Goal: Transaction & Acquisition: Purchase product/service

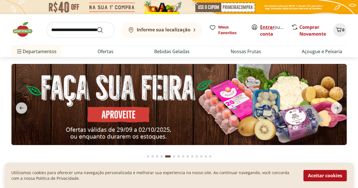
click at [269, 26] on link "Entrar" at bounding box center [267, 27] width 14 height 6
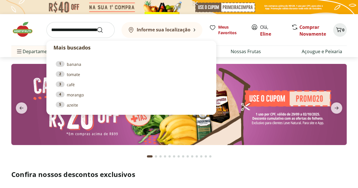
click at [81, 25] on input "search" at bounding box center [80, 30] width 68 height 16
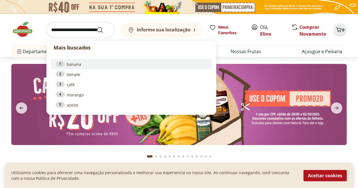
click at [72, 62] on link "1 banana" at bounding box center [131, 64] width 151 height 6
type input "******"
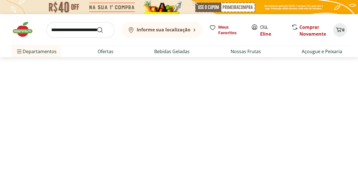
select select "**********"
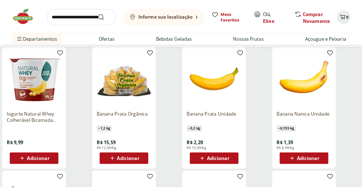
scroll to position [70, 0]
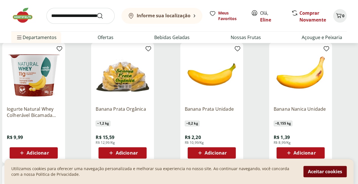
click at [317, 173] on button "Aceitar cookies" at bounding box center [324, 171] width 43 height 11
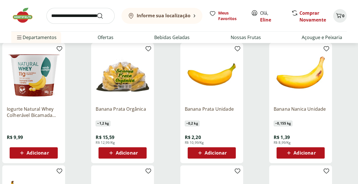
click at [147, 156] on button "Adicionar" at bounding box center [122, 152] width 48 height 11
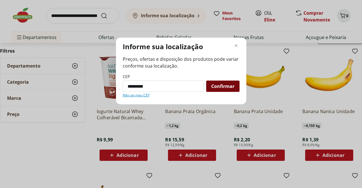
type input "*********"
click at [225, 87] on span "Confirmar" at bounding box center [222, 86] width 23 height 5
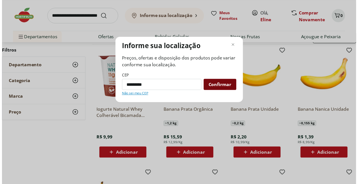
scroll to position [13, 0]
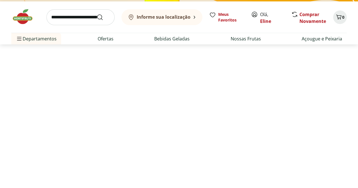
select select "**********"
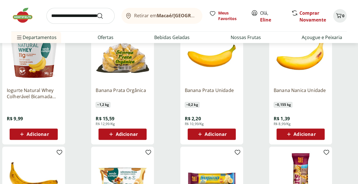
scroll to position [88, 0]
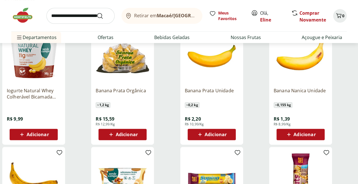
click at [113, 136] on icon at bounding box center [110, 134] width 3 height 3
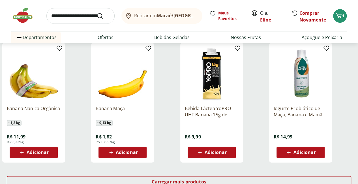
scroll to position [315, 0]
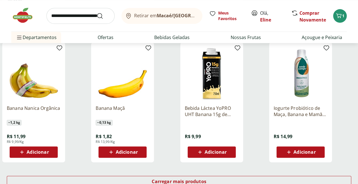
click at [49, 154] on span "Adicionar" at bounding box center [38, 152] width 22 height 5
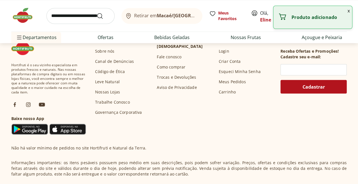
scroll to position [486, 0]
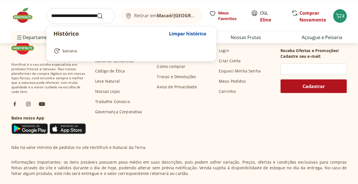
click at [70, 18] on input "search" at bounding box center [80, 16] width 68 height 16
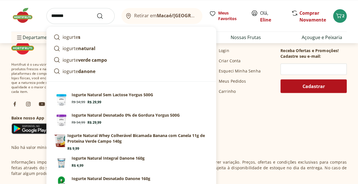
type input "*******"
click at [96, 12] on button "Submit Search" at bounding box center [103, 15] width 14 height 7
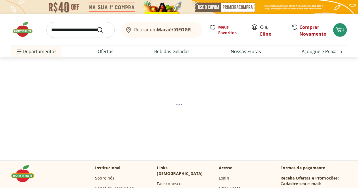
select select "**********"
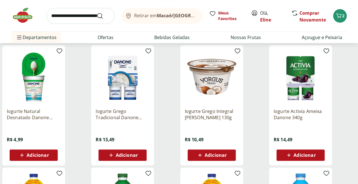
scroll to position [197, 1]
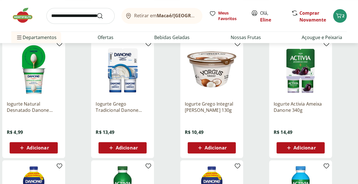
click at [53, 151] on div "Adicionar" at bounding box center [33, 148] width 39 height 10
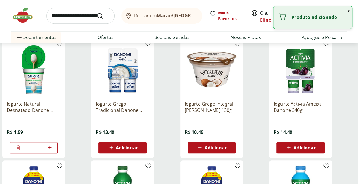
click at [53, 151] on icon at bounding box center [49, 147] width 7 height 7
type input "*"
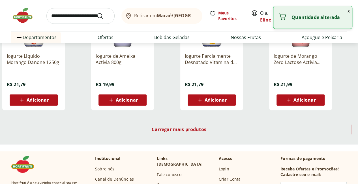
scroll to position [368, 1]
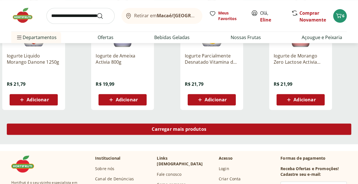
click at [228, 137] on link "Carregar mais produtos" at bounding box center [179, 130] width 344 height 14
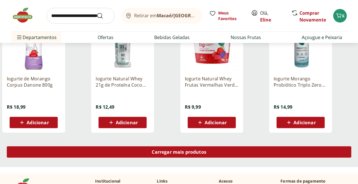
scroll to position [714, 1]
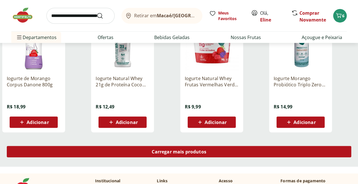
click at [206, 154] on span "Carregar mais produtos" at bounding box center [179, 151] width 55 height 5
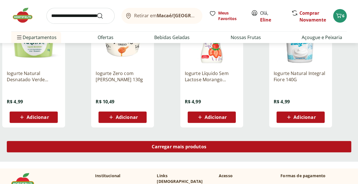
scroll to position [1088, 1]
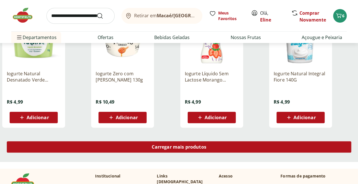
click at [226, 153] on div "Carregar mais produtos" at bounding box center [179, 146] width 344 height 11
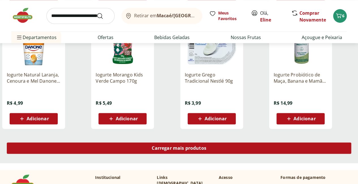
scroll to position [1454, 1]
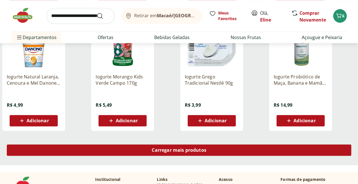
click at [206, 152] on span "Carregar mais produtos" at bounding box center [179, 150] width 55 height 5
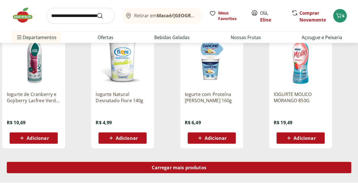
scroll to position [1805, 1]
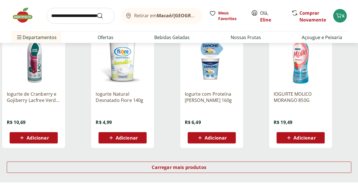
click at [138, 140] on span "Adicionar" at bounding box center [127, 138] width 22 height 5
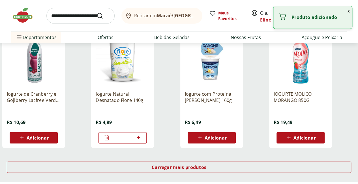
click at [142, 141] on icon at bounding box center [138, 137] width 7 height 7
type input "*"
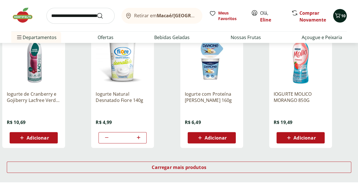
click at [342, 17] on span "10" at bounding box center [343, 15] width 5 height 5
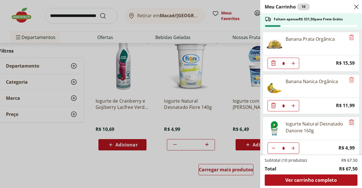
click at [350, 122] on icon "Remove" at bounding box center [351, 122] width 7 height 7
click at [66, 133] on div "Meu Carrinho 6 Faltam apenas R$ 351,46 para Frete Grátis Banana Prata Orgânica …" at bounding box center [181, 94] width 362 height 188
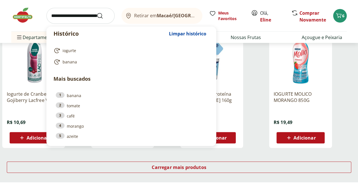
click at [75, 17] on input "search" at bounding box center [80, 16] width 68 height 16
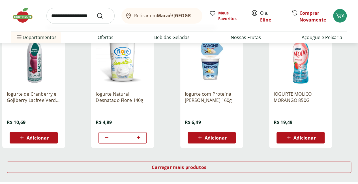
type input "**********"
click at [96, 12] on button "Submit Search" at bounding box center [103, 15] width 14 height 7
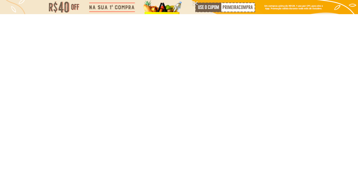
select select "**********"
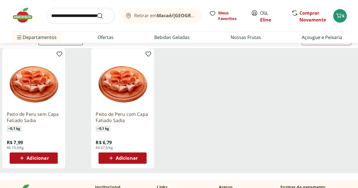
scroll to position [67, 0]
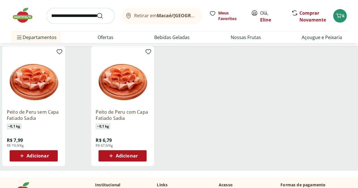
click at [138, 158] on span "Adicionar" at bounding box center [127, 156] width 22 height 5
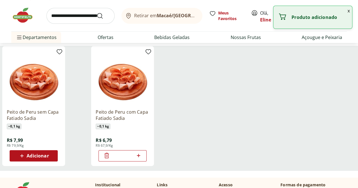
click at [142, 159] on icon at bounding box center [138, 155] width 7 height 7
type input "*"
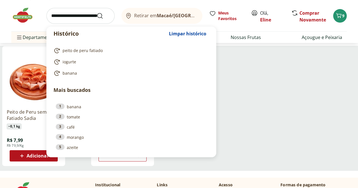
click at [74, 13] on input "search" at bounding box center [80, 16] width 68 height 16
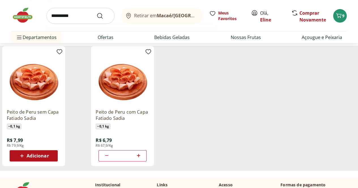
type input "**********"
click at [96, 12] on button "Submit Search" at bounding box center [103, 15] width 14 height 7
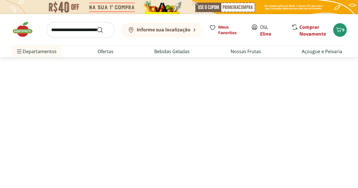
select select "**********"
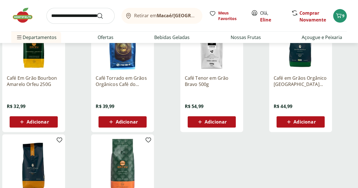
scroll to position [100, 0]
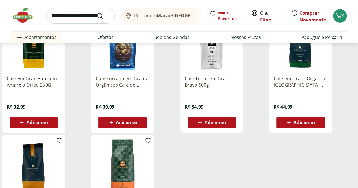
click at [49, 124] on span "Adicionar" at bounding box center [38, 122] width 22 height 5
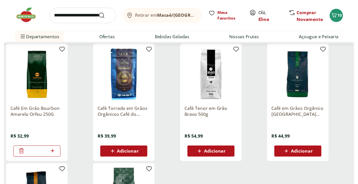
scroll to position [0, 0]
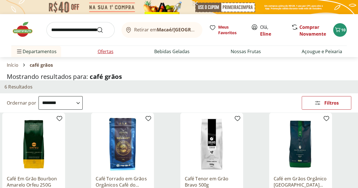
click at [98, 47] on li "Ofertas" at bounding box center [105, 51] width 25 height 11
click at [102, 50] on link "Ofertas" at bounding box center [106, 51] width 16 height 7
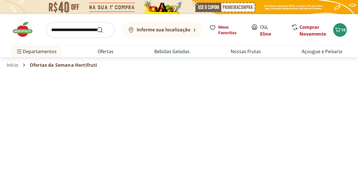
select select "**********"
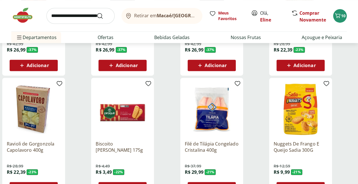
scroll to position [157, 0]
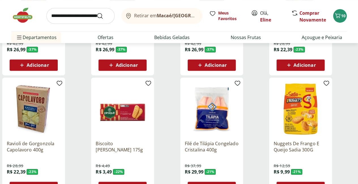
click at [49, 185] on span "Adicionar" at bounding box center [38, 187] width 22 height 5
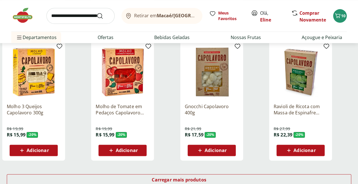
scroll to position [316, 0]
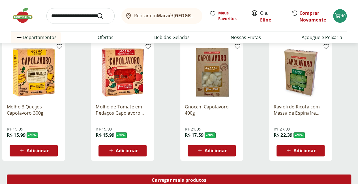
click at [206, 178] on span "Carregar mais produtos" at bounding box center [179, 180] width 55 height 5
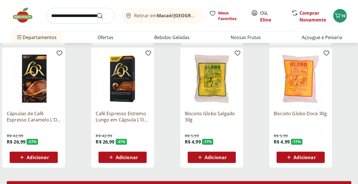
scroll to position [679, 2]
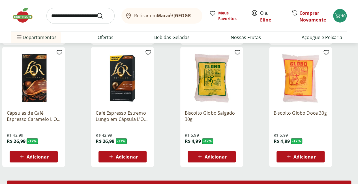
click at [238, 181] on div "Carregar mais produtos" at bounding box center [179, 186] width 344 height 11
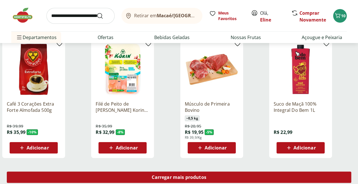
scroll to position [1057, 1]
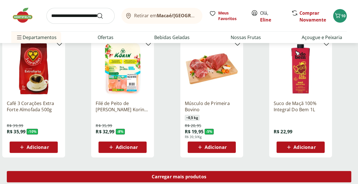
click at [206, 174] on span "Carregar mais produtos" at bounding box center [179, 176] width 55 height 5
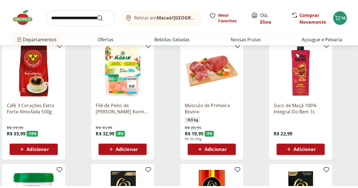
scroll to position [1057, 0]
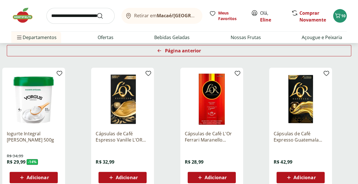
scroll to position [70, 0]
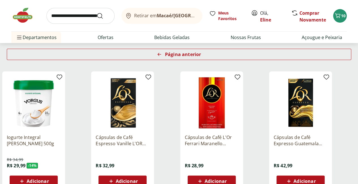
click at [0, 0] on h2 "Filtros" at bounding box center [0, 0] width 0 height 0
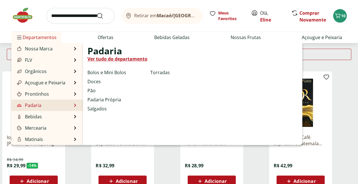
click at [46, 100] on li "Padaria Padaria Ver tudo do departamento Bolos e Mini Bolos Doces Pão Padaria P…" at bounding box center [47, 105] width 72 height 11
click at [46, 104] on li "Padaria Padaria Ver tudo do departamento Bolos e Mini Bolos Doces Pão Padaria P…" at bounding box center [47, 105] width 72 height 11
click at [136, 61] on link "Ver tudo do departamento" at bounding box center [117, 58] width 60 height 7
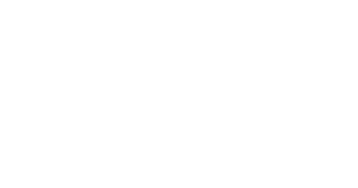
select select "**********"
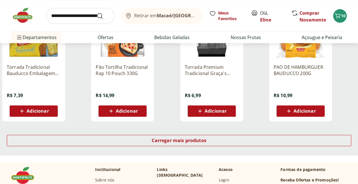
scroll to position [363, 0]
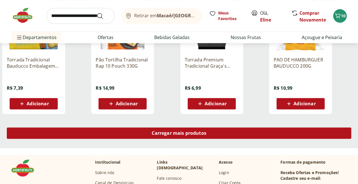
click at [206, 131] on span "Carregar mais produtos" at bounding box center [179, 133] width 55 height 5
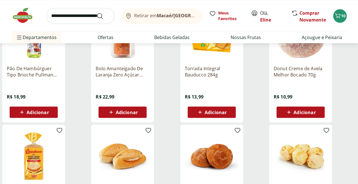
scroll to position [480, 0]
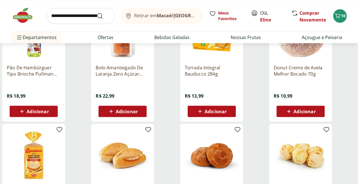
click at [149, 128] on img at bounding box center [123, 155] width 54 height 54
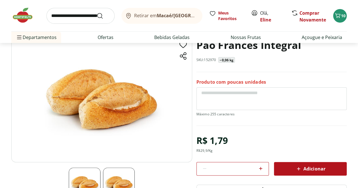
scroll to position [38, 0]
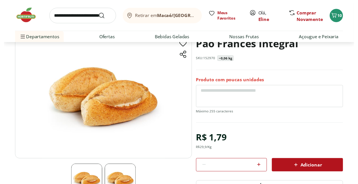
scroll to position [480, 0]
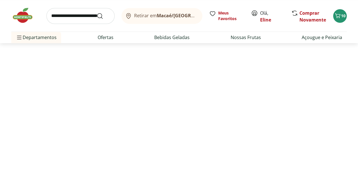
select select "**********"
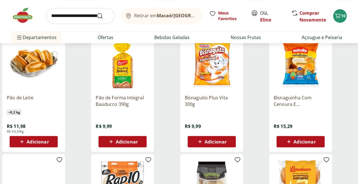
scroll to position [424, 0]
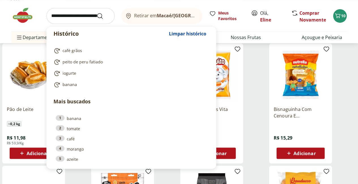
click at [82, 17] on input "search" at bounding box center [80, 16] width 68 height 16
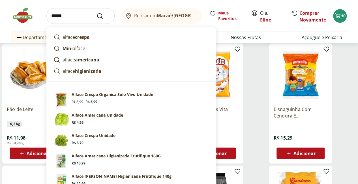
type input "******"
click at [96, 12] on button "Submit Search" at bounding box center [103, 15] width 14 height 7
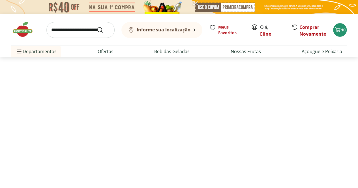
select select "**********"
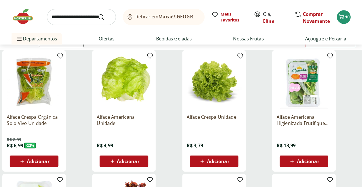
scroll to position [65, 0]
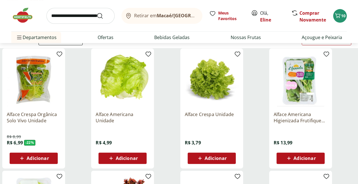
click at [138, 157] on span "Adicionar" at bounding box center [127, 158] width 22 height 5
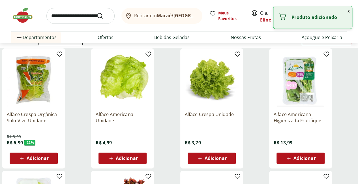
click at [138, 160] on span "Adicionar" at bounding box center [127, 158] width 22 height 5
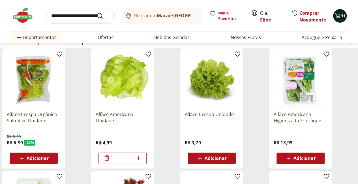
click at [334, 15] on icon "Carrinho" at bounding box center [337, 15] width 7 height 7
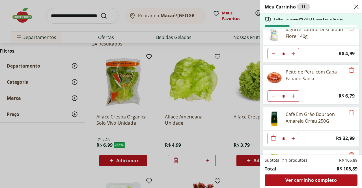
scroll to position [127, 0]
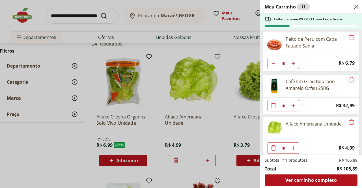
click at [297, 146] on button "Aumentar Quantidade" at bounding box center [293, 148] width 11 height 11
type input "*"
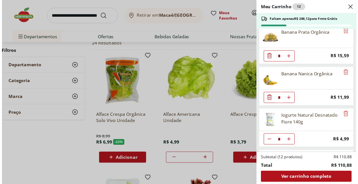
scroll to position [0, 0]
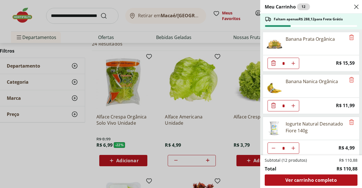
click at [36, 143] on div "Meu Carrinho 12 Faltam apenas R$ 288,12 para Frete Grátis Banana Prata Orgânica…" at bounding box center [181, 94] width 362 height 188
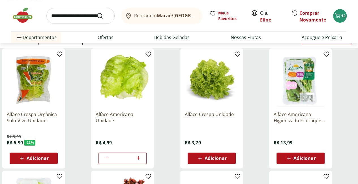
click at [227, 160] on span "Adicionar" at bounding box center [216, 158] width 22 height 5
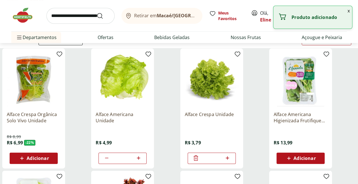
click at [231, 158] on icon at bounding box center [227, 158] width 7 height 7
type input "*"
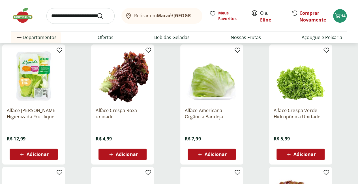
scroll to position [191, 0]
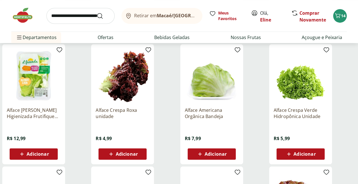
click at [138, 156] on span "Adicionar" at bounding box center [127, 154] width 22 height 5
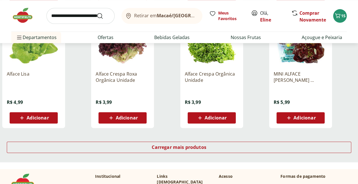
scroll to position [362, 0]
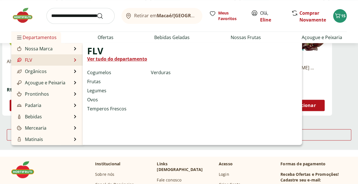
click at [131, 59] on link "Ver tudo do departamento" at bounding box center [117, 58] width 60 height 7
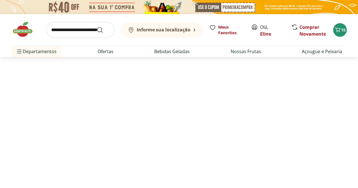
select select "**********"
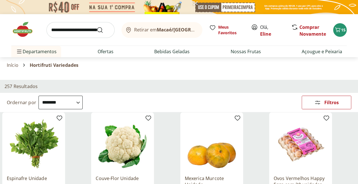
click at [0, 0] on icon at bounding box center [0, 0] width 0 height 0
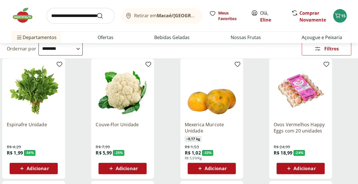
scroll to position [59, 0]
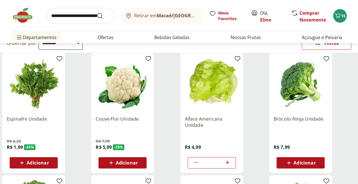
click at [49, 160] on span "Adicionar" at bounding box center [38, 162] width 22 height 5
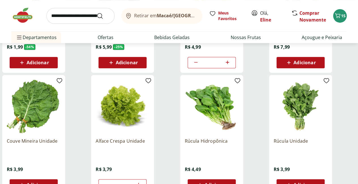
scroll to position [164, 2]
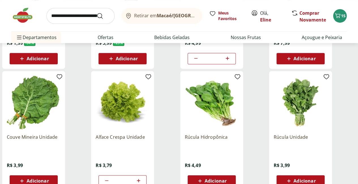
click at [316, 179] on span "Adicionar" at bounding box center [304, 181] width 22 height 5
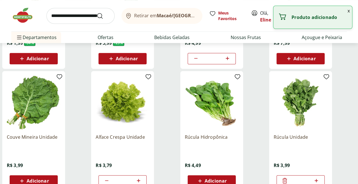
click at [320, 177] on icon at bounding box center [316, 180] width 7 height 7
type input "*"
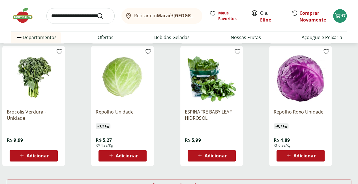
scroll to position [311, 2]
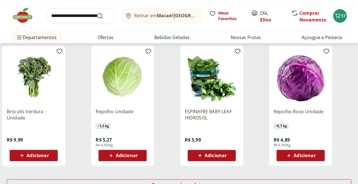
click at [138, 153] on span "Adicionar" at bounding box center [127, 155] width 22 height 5
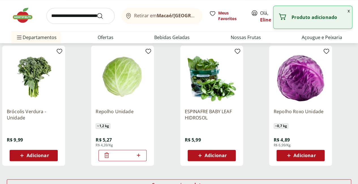
click at [109, 153] on icon at bounding box center [106, 155] width 5 height 5
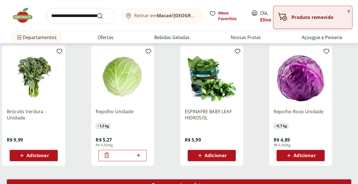
click at [206, 183] on span "Carregar mais produtos" at bounding box center [179, 185] width 55 height 5
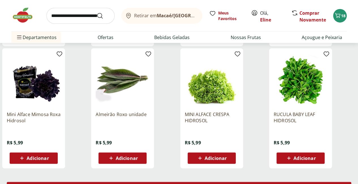
scroll to position [678, 2]
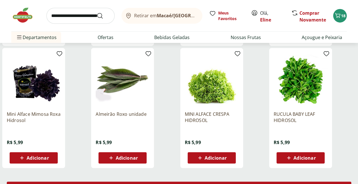
click at [206, 185] on span "Carregar mais produtos" at bounding box center [179, 187] width 55 height 5
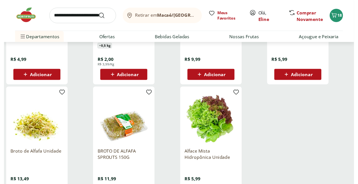
scroll to position [1008, 0]
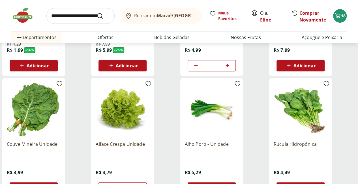
scroll to position [154, 1]
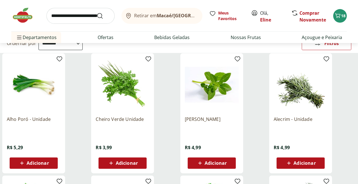
scroll to position [59, 1]
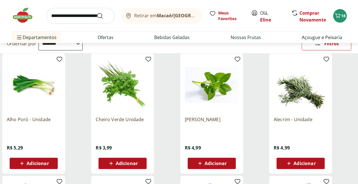
click at [49, 161] on span "Adicionar" at bounding box center [38, 163] width 22 height 5
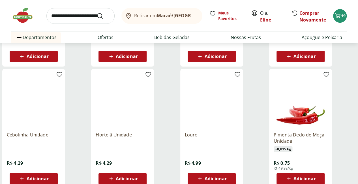
scroll to position [289, 2]
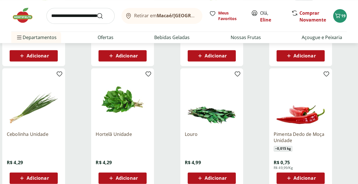
click at [203, 175] on icon at bounding box center [199, 178] width 7 height 7
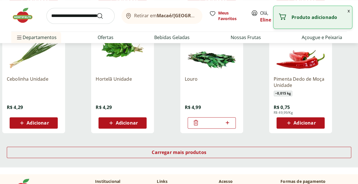
scroll to position [345, 2]
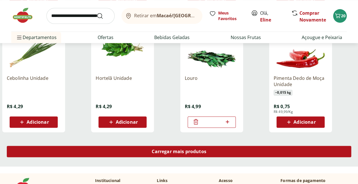
click at [197, 146] on div "Carregar mais produtos" at bounding box center [179, 151] width 344 height 11
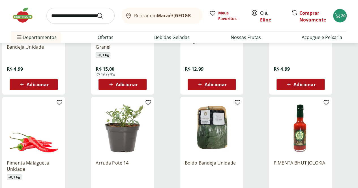
scroll to position [624, 0]
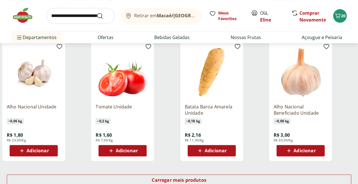
scroll to position [316, 0]
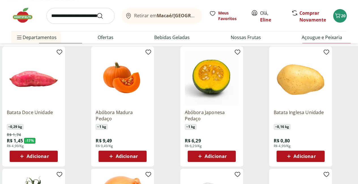
scroll to position [66, 1]
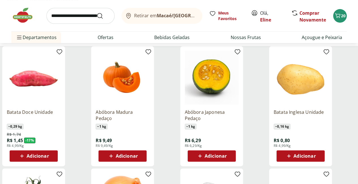
click at [292, 153] on icon at bounding box center [288, 156] width 7 height 7
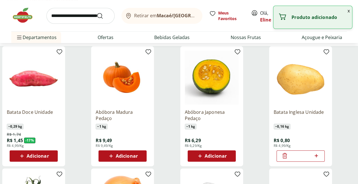
click at [320, 152] on icon at bounding box center [316, 155] width 7 height 7
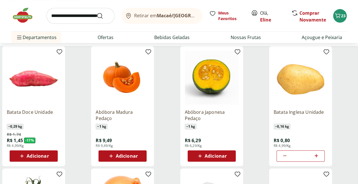
click at [320, 152] on icon at bounding box center [316, 155] width 7 height 7
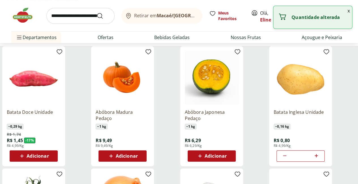
click at [320, 152] on icon at bounding box center [316, 155] width 7 height 7
type input "*"
click at [138, 154] on span "Adicionar" at bounding box center [127, 156] width 22 height 5
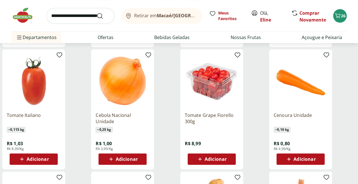
scroll to position [186, 2]
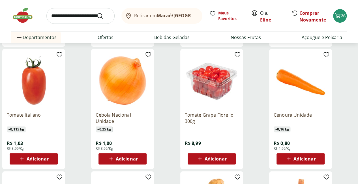
click at [138, 156] on span "Adicionar" at bounding box center [127, 158] width 22 height 5
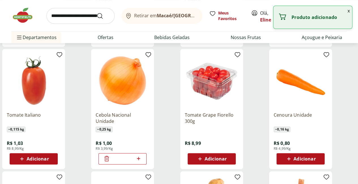
click at [142, 155] on icon at bounding box center [138, 158] width 7 height 7
type input "*"
click at [316, 156] on span "Adicionar" at bounding box center [304, 158] width 22 height 5
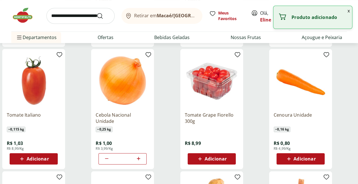
click at [320, 154] on div "Adicionar" at bounding box center [300, 159] width 39 height 10
click at [320, 155] on icon at bounding box center [316, 158] width 7 height 7
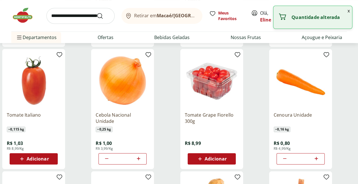
click at [320, 155] on icon at bounding box center [316, 158] width 7 height 7
type input "*"
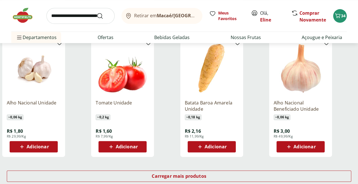
scroll to position [320, 2]
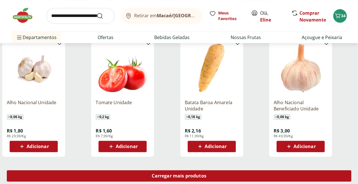
click at [206, 173] on span "Carregar mais produtos" at bounding box center [179, 175] width 55 height 5
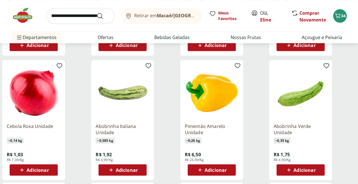
scroll to position [422, 2]
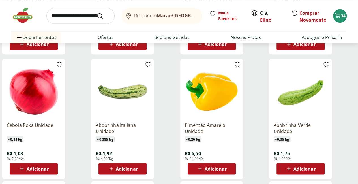
click at [142, 164] on div "Adicionar" at bounding box center [122, 169] width 39 height 10
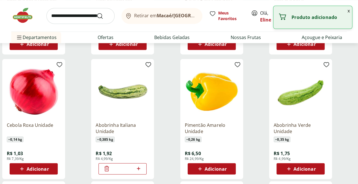
click at [142, 165] on icon at bounding box center [138, 168] width 7 height 7
type input "*"
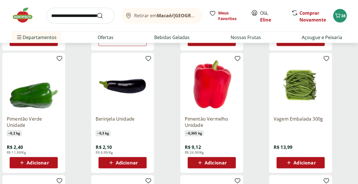
scroll to position [551, 2]
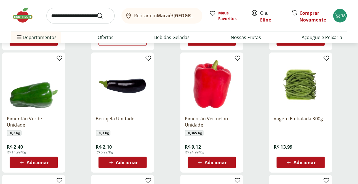
click at [142, 157] on div "Adicionar" at bounding box center [122, 162] width 39 height 10
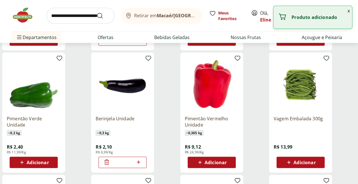
click at [142, 159] on icon at bounding box center [138, 162] width 7 height 7
type input "*"
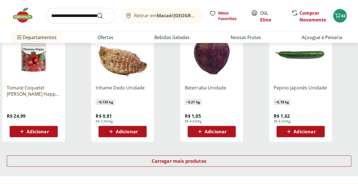
scroll to position [705, 0]
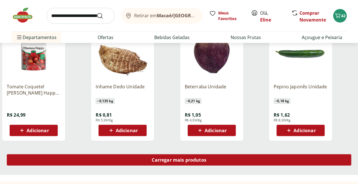
click at [206, 154] on link "Carregar mais produtos" at bounding box center [179, 161] width 344 height 14
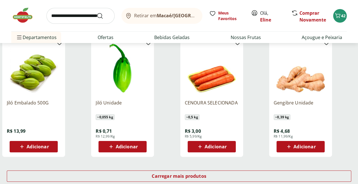
scroll to position [1060, 0]
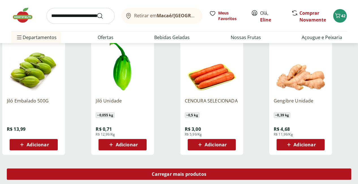
click at [206, 172] on span "Carregar mais produtos" at bounding box center [179, 174] width 55 height 5
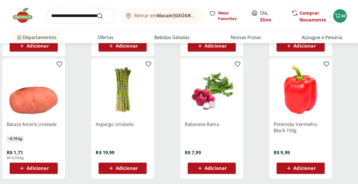
scroll to position [1409, 0]
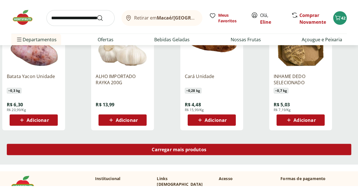
scroll to position [1825, 0]
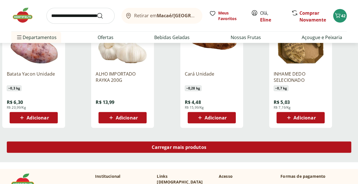
click at [206, 145] on span "Carregar mais produtos" at bounding box center [179, 147] width 55 height 5
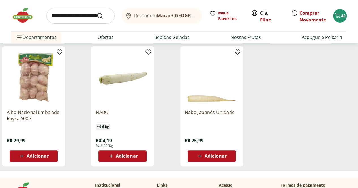
scroll to position [2157, 0]
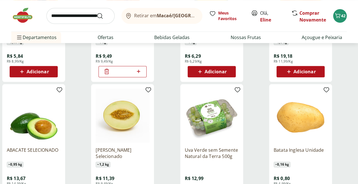
scroll to position [272, 0]
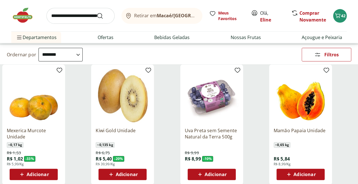
scroll to position [48, 1]
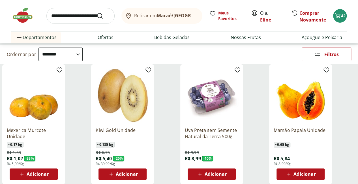
click at [316, 172] on span "Adicionar" at bounding box center [304, 174] width 22 height 5
click at [320, 169] on div "Adicionar" at bounding box center [300, 174] width 39 height 10
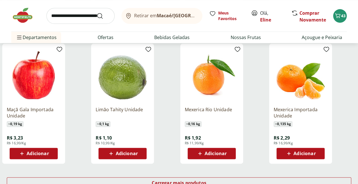
scroll to position [314, 1]
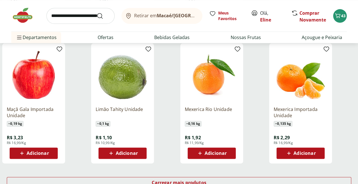
click at [49, 151] on span "Adicionar" at bounding box center [38, 153] width 22 height 5
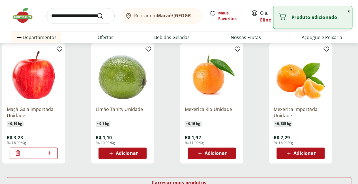
click at [51, 151] on icon at bounding box center [49, 152] width 3 height 3
type input "*"
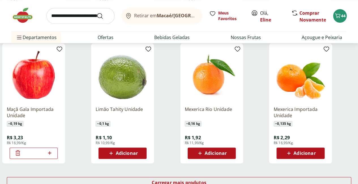
scroll to position [314, 2]
click at [46, 146] on button at bounding box center [49, 153] width 7 height 14
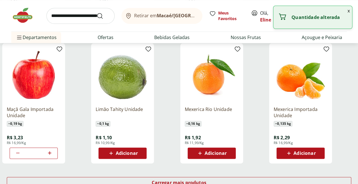
type input "*"
